Goal: Transaction & Acquisition: Subscribe to service/newsletter

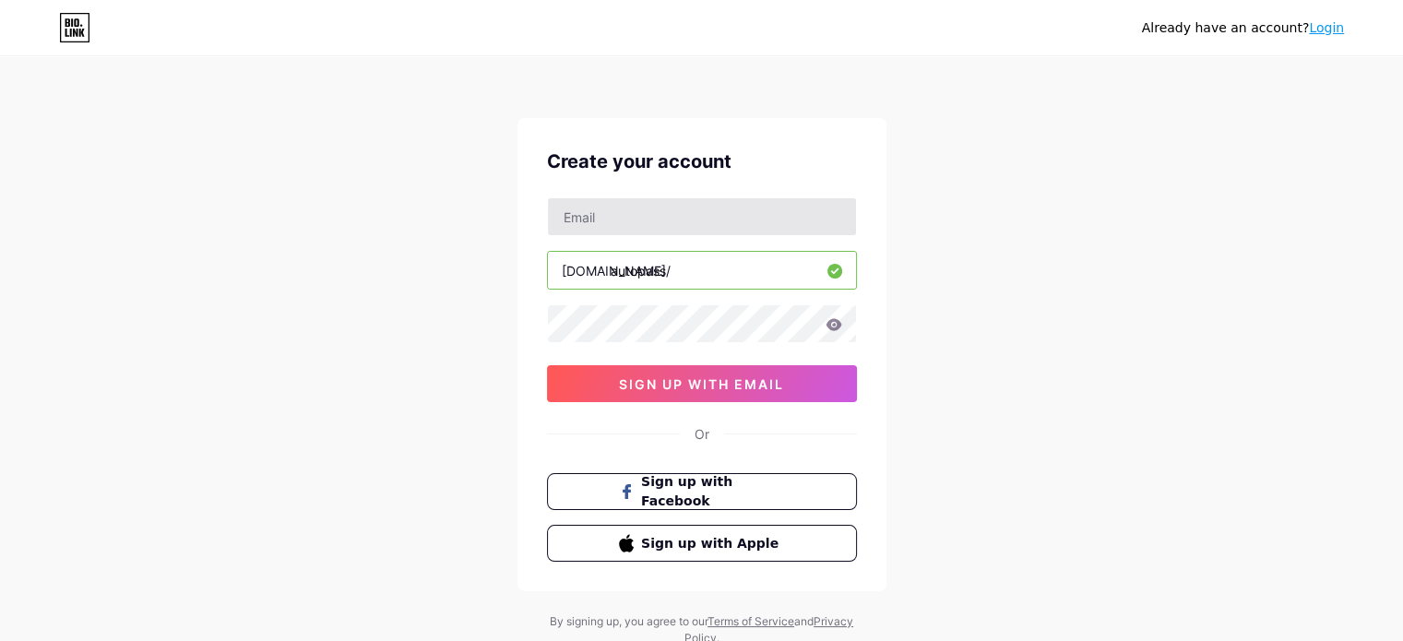
type input "autopass"
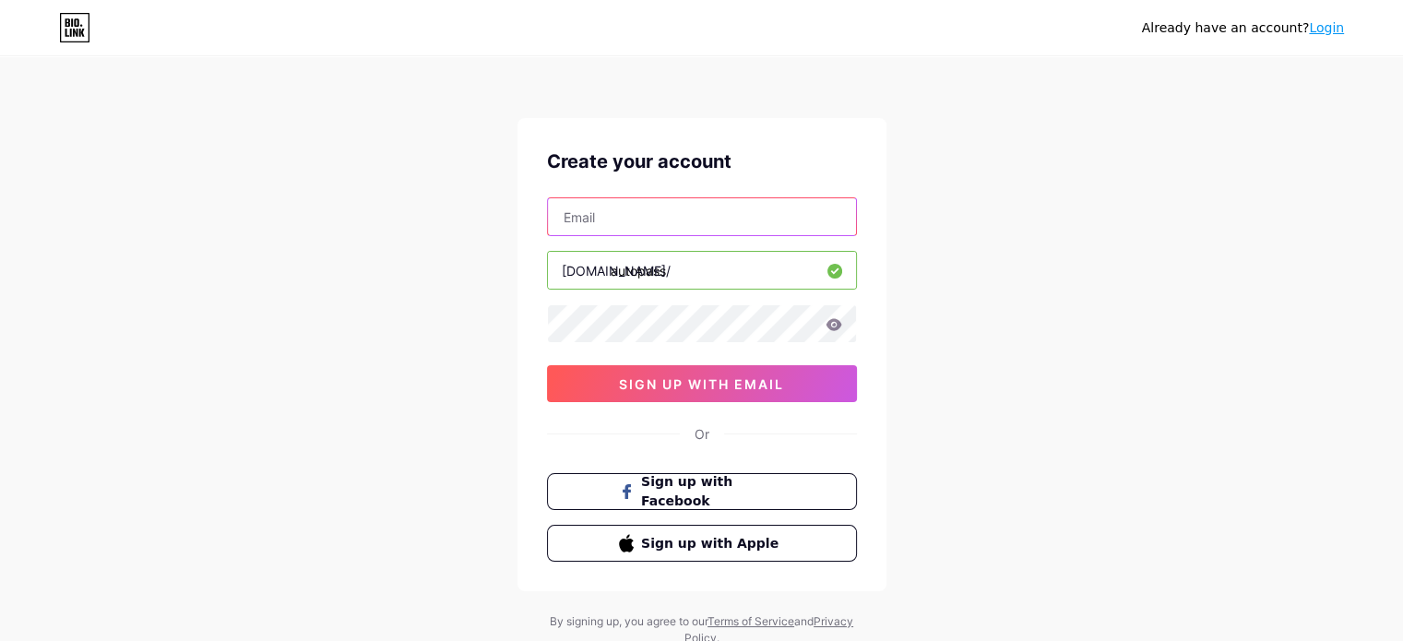
click at [602, 221] on input "text" at bounding box center [702, 216] width 308 height 37
type input "[EMAIL_ADDRESS][DOMAIN_NAME]"
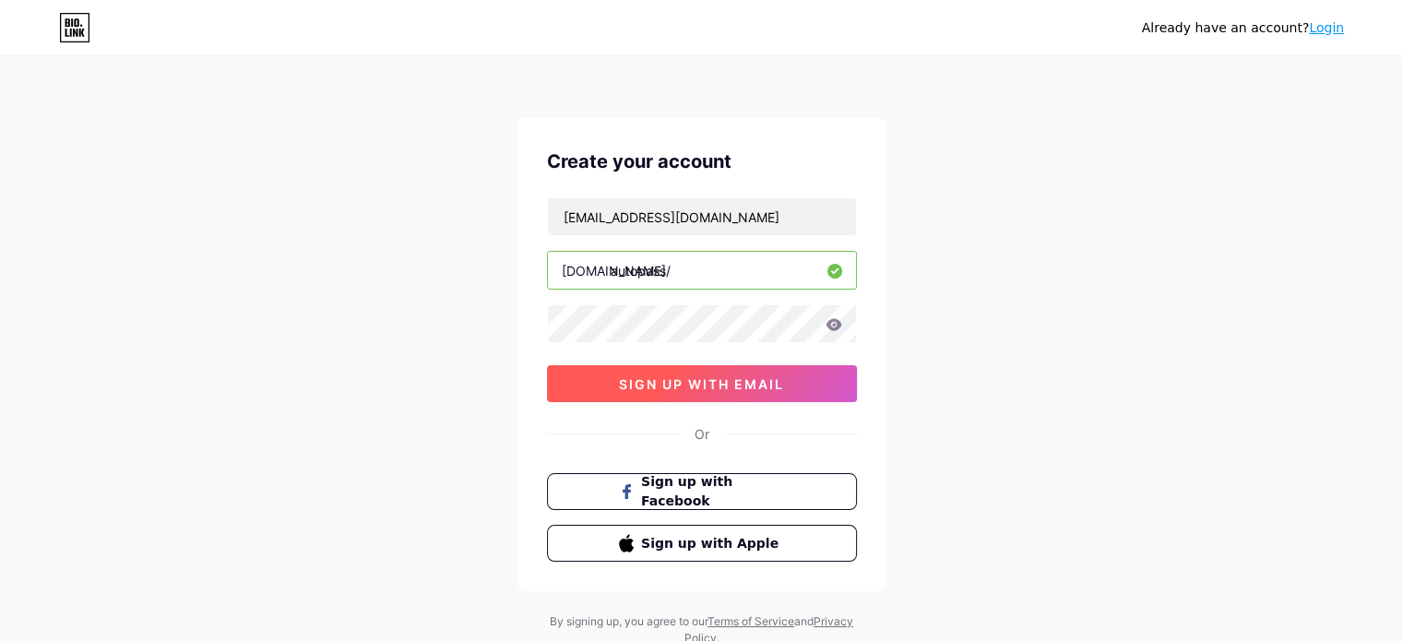
click at [708, 374] on button "sign up with email" at bounding box center [702, 383] width 310 height 37
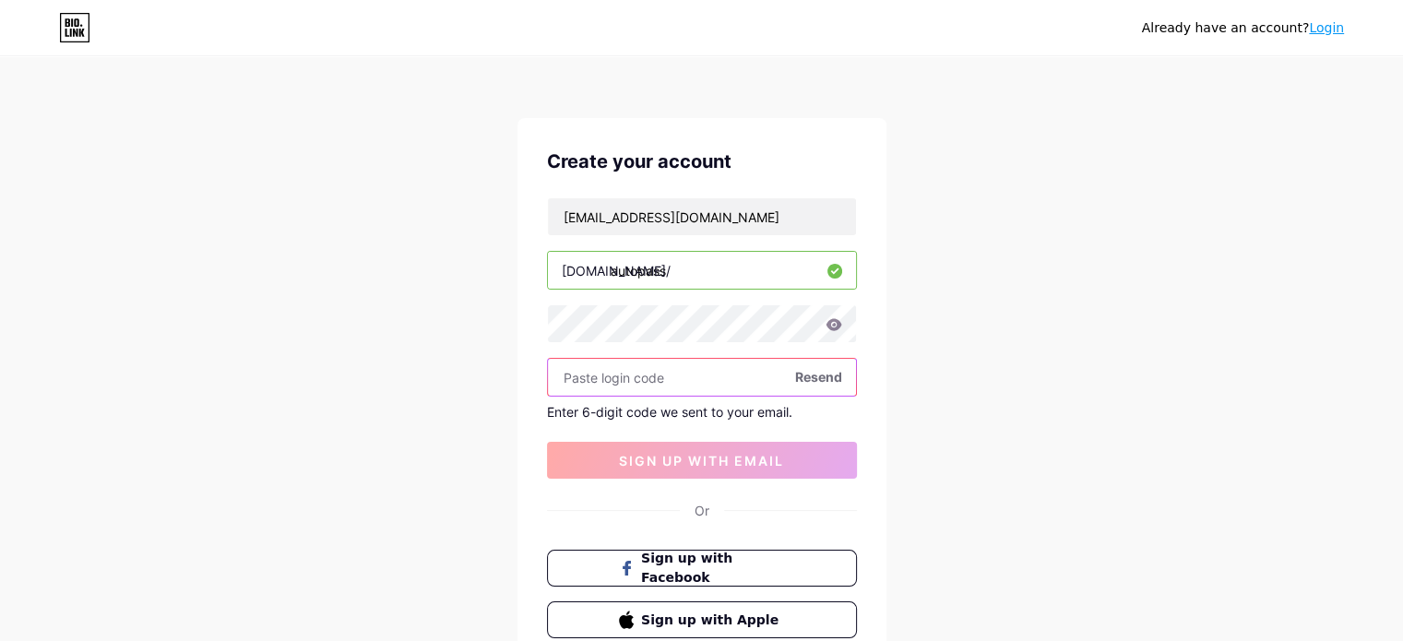
click at [668, 381] on input "text" at bounding box center [702, 377] width 308 height 37
paste input "321627"
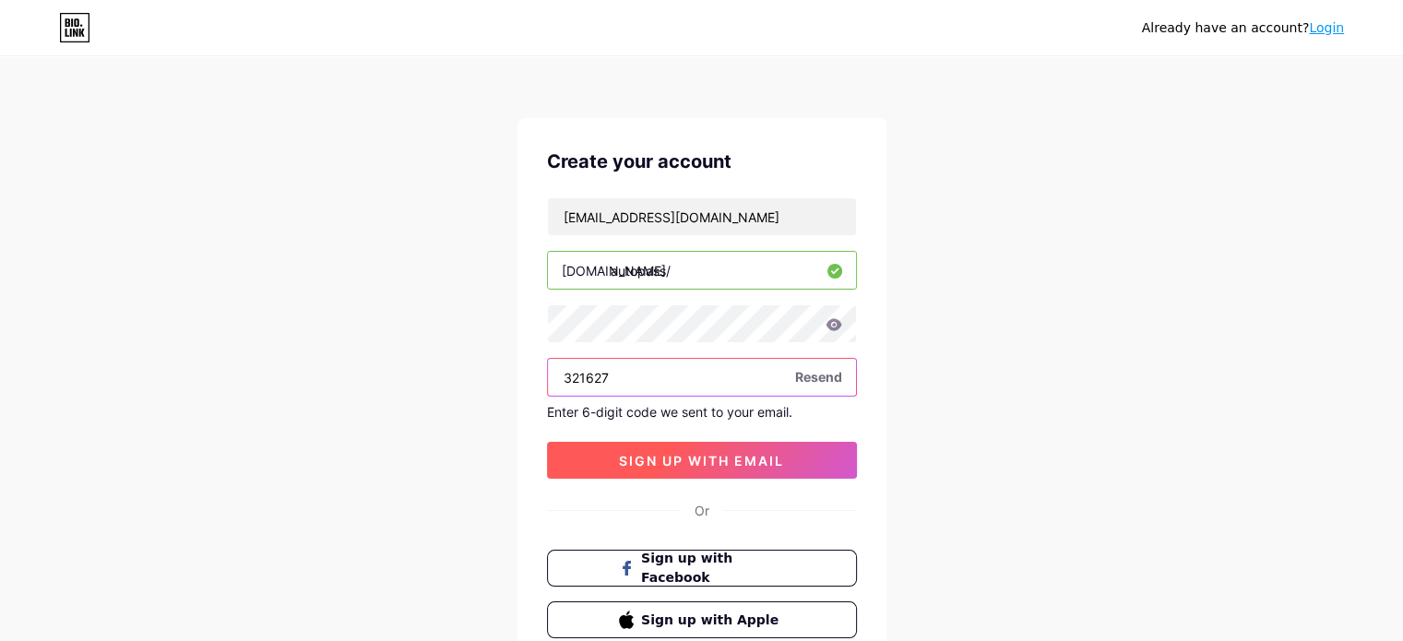
type input "321627"
click at [682, 447] on button "sign up with email" at bounding box center [702, 460] width 310 height 37
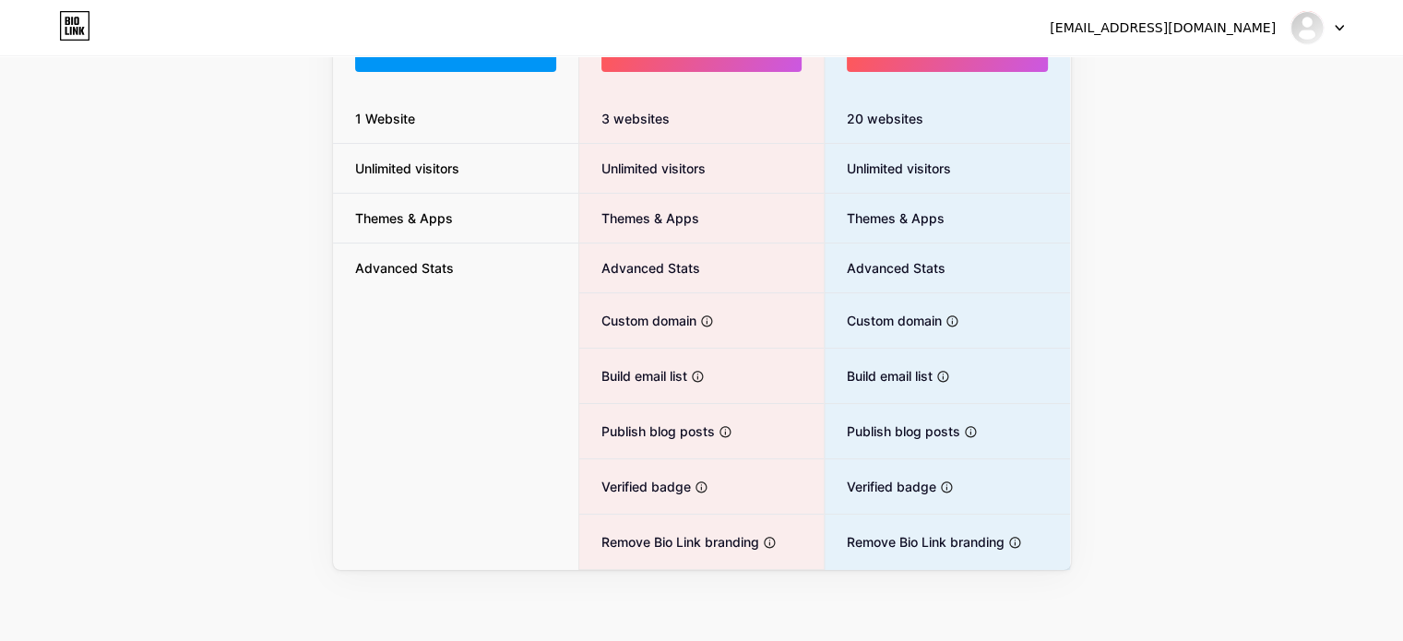
scroll to position [109, 0]
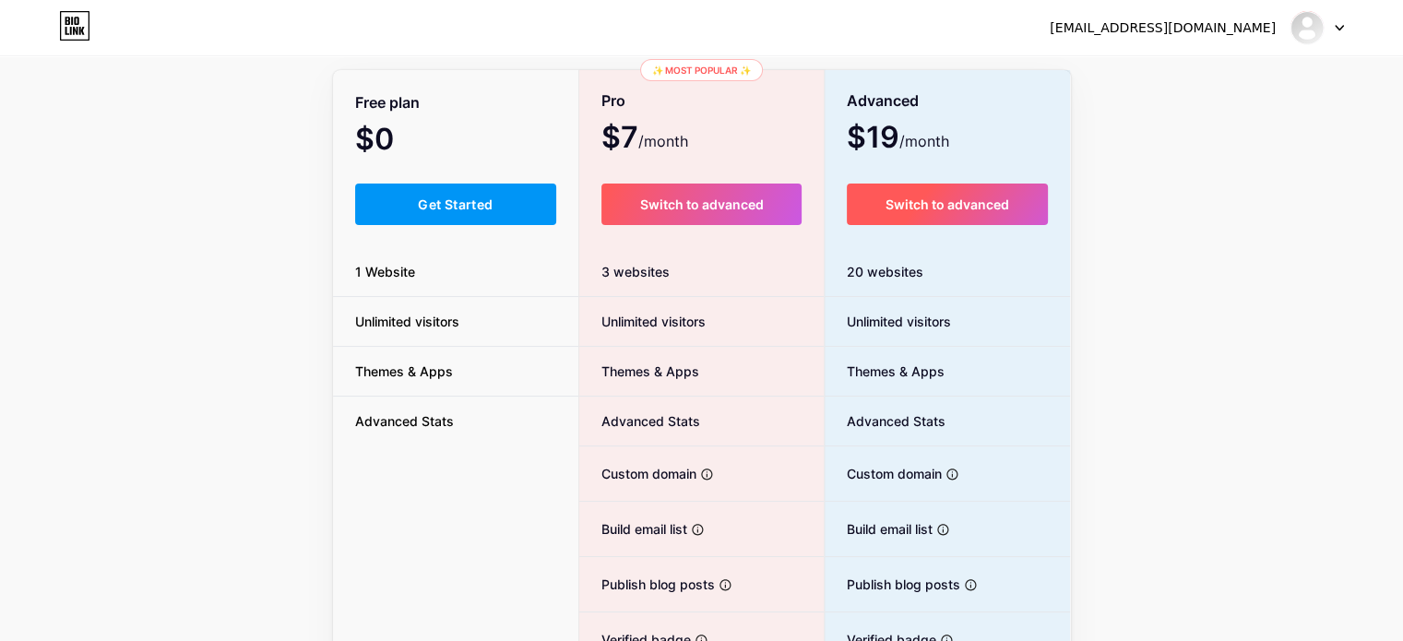
click at [970, 211] on span "Switch to advanced" at bounding box center [948, 204] width 124 height 16
